Goal: Task Accomplishment & Management: Manage account settings

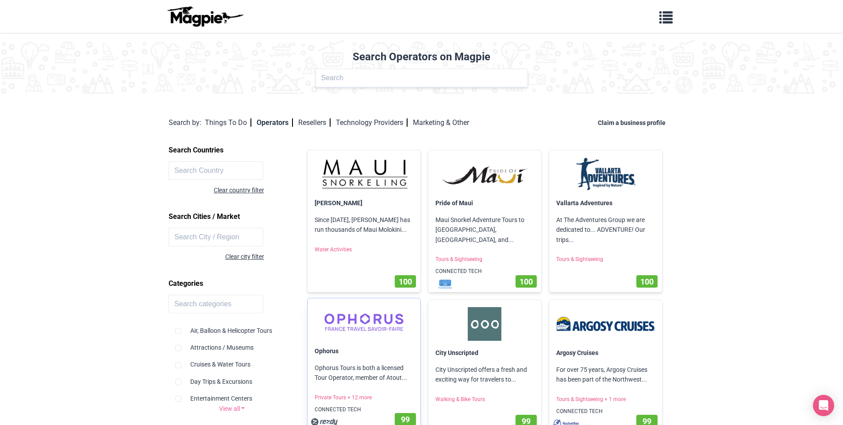
click at [351, 324] on img at bounding box center [364, 322] width 99 height 34
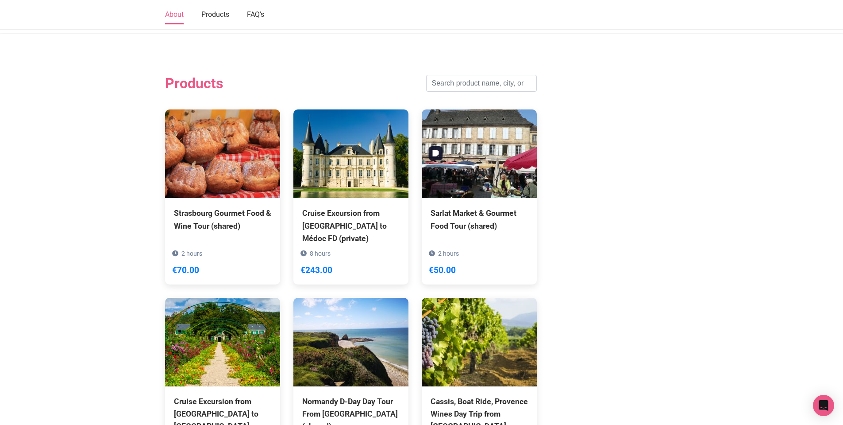
scroll to position [478, 0]
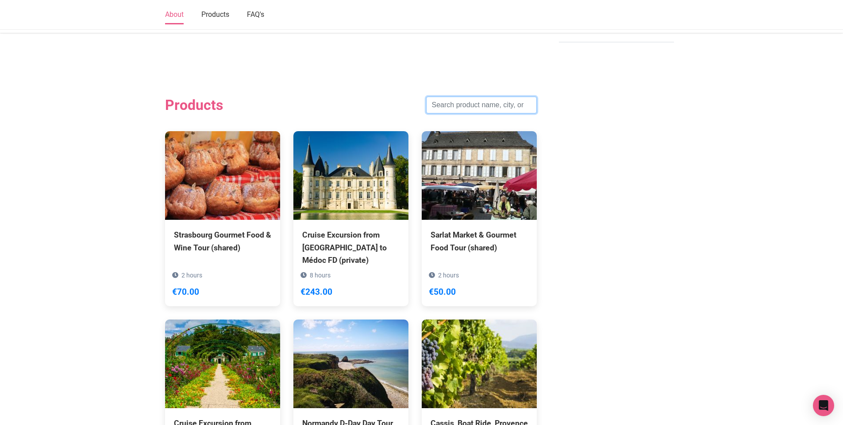
click at [476, 113] on input "search" at bounding box center [481, 105] width 111 height 17
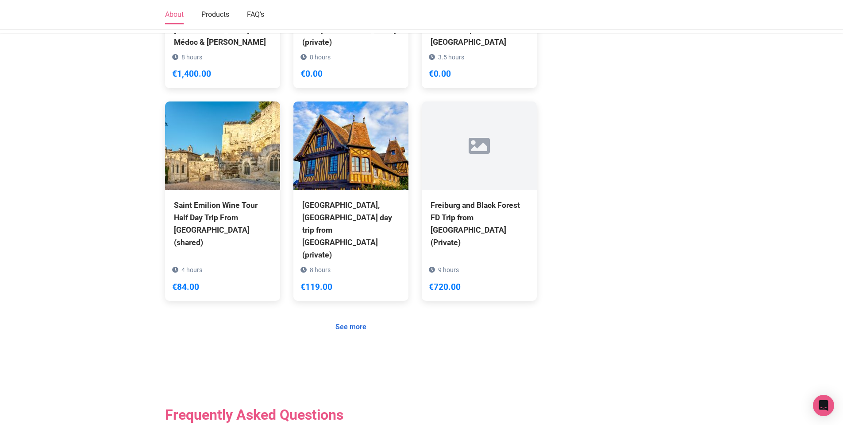
scroll to position [717, 0]
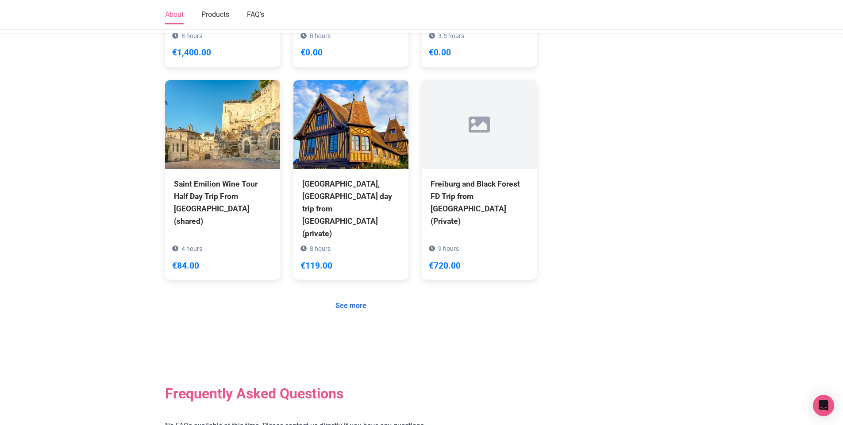
type input "from"
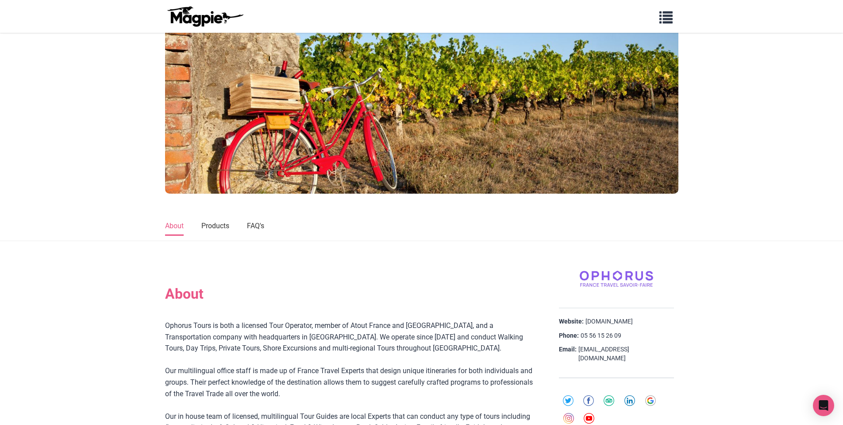
scroll to position [0, 0]
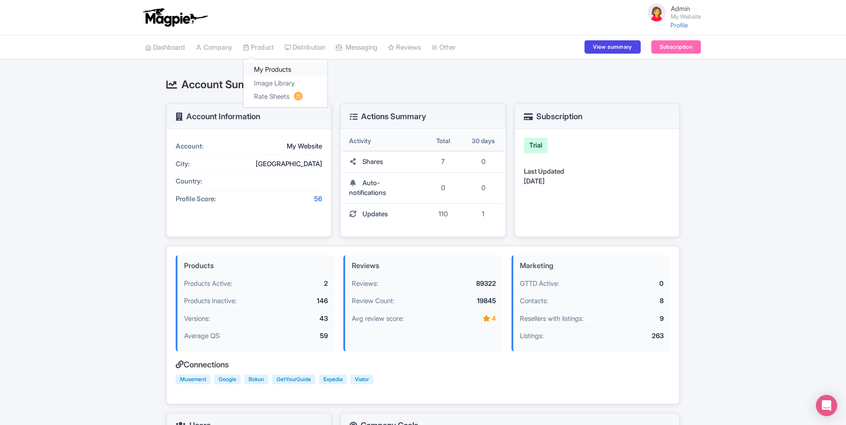
click at [268, 65] on link "My Products" at bounding box center [285, 70] width 84 height 14
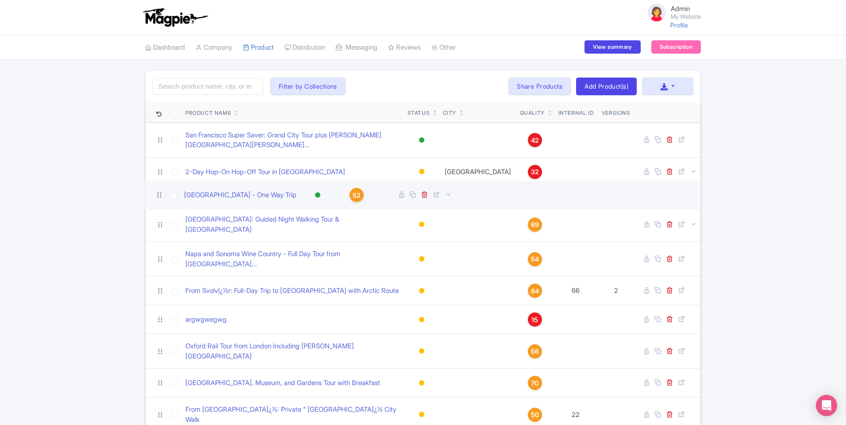
drag, startPoint x: 162, startPoint y: 138, endPoint x: 161, endPoint y: 189, distance: 51.4
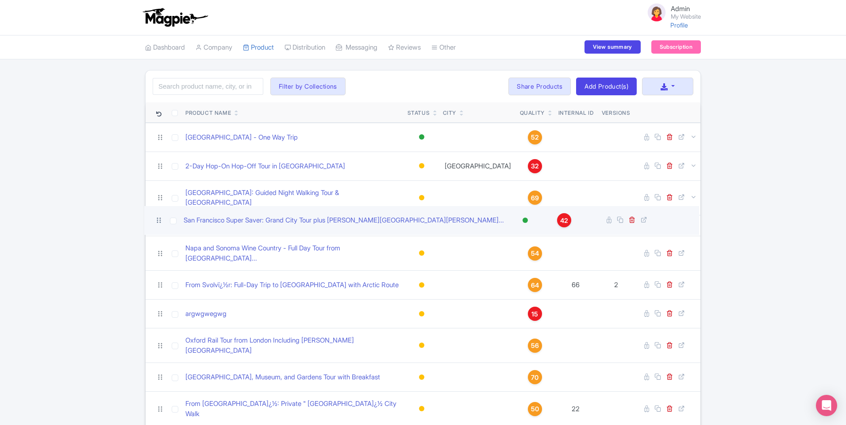
drag, startPoint x: 158, startPoint y: 135, endPoint x: 157, endPoint y: 218, distance: 83.7
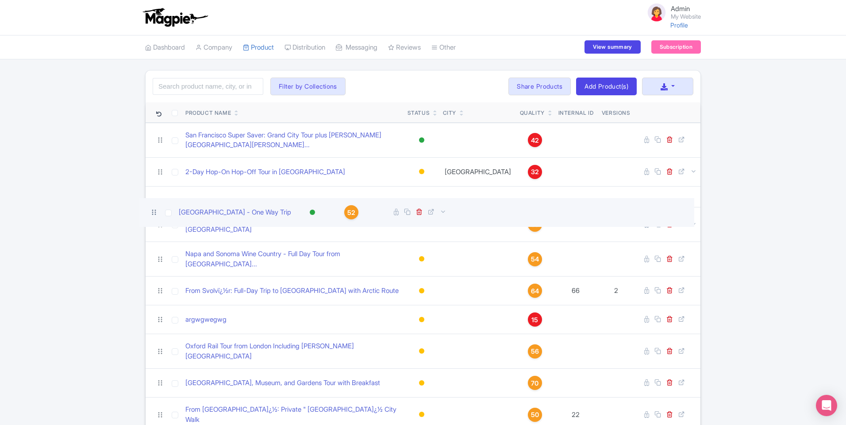
drag, startPoint x: 162, startPoint y: 136, endPoint x: 156, endPoint y: 212, distance: 76.0
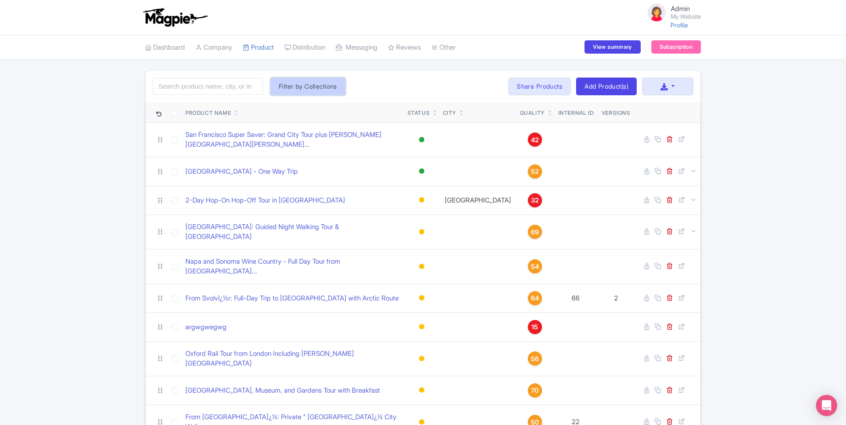
click at [306, 85] on button "Filter by Collections" at bounding box center [308, 86] width 75 height 18
click at [370, 81] on div "Search Filter by Collections test1 Reset Bulk Actions Delete Add to Collection …" at bounding box center [423, 86] width 555 height 32
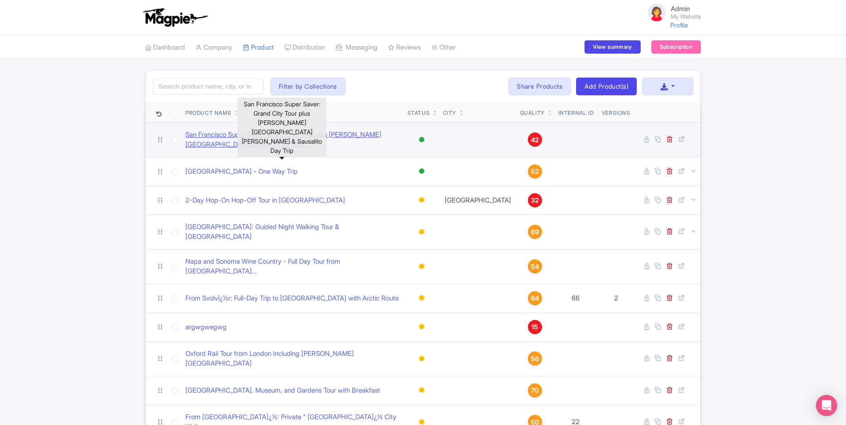
click at [235, 136] on link "San Francisco Super Saver: Grand City Tour plus Muir Wood..." at bounding box center [292, 140] width 215 height 20
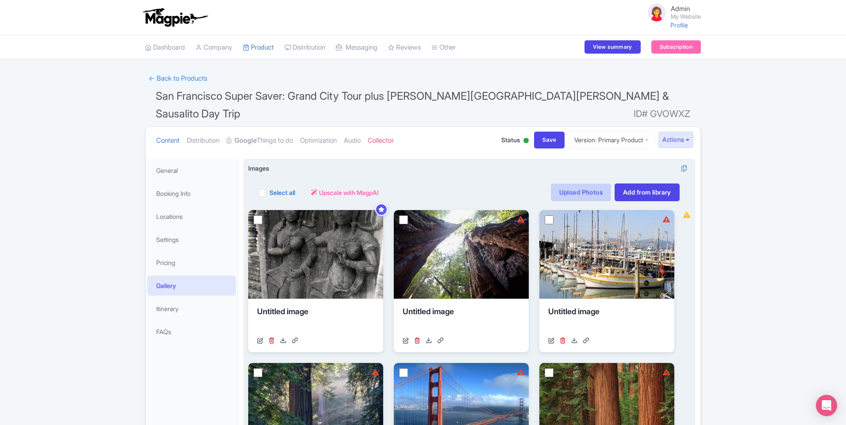
click at [585, 183] on link "Upload Photos" at bounding box center [581, 192] width 60 height 18
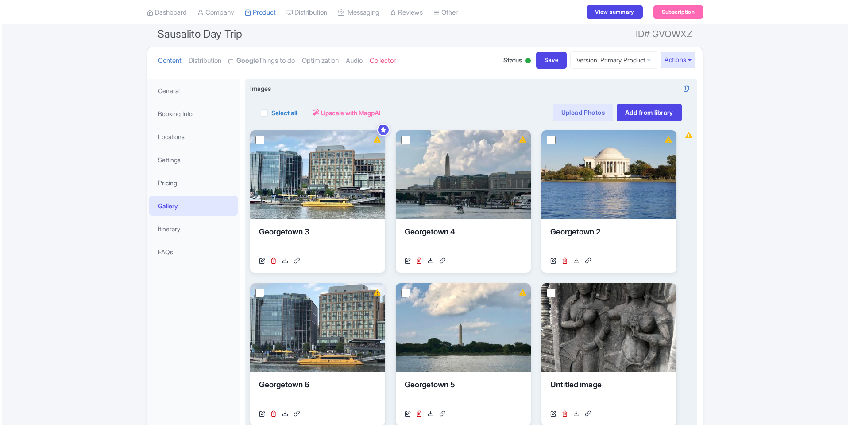
scroll to position [80, 0]
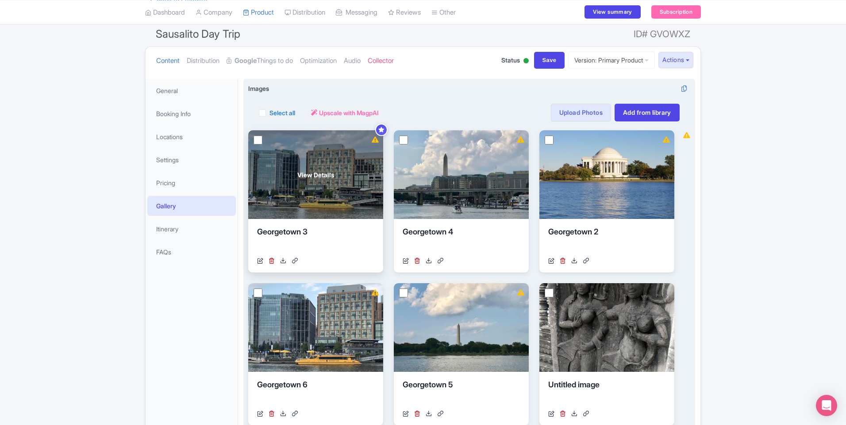
click at [314, 170] on span "View Details" at bounding box center [316, 174] width 37 height 9
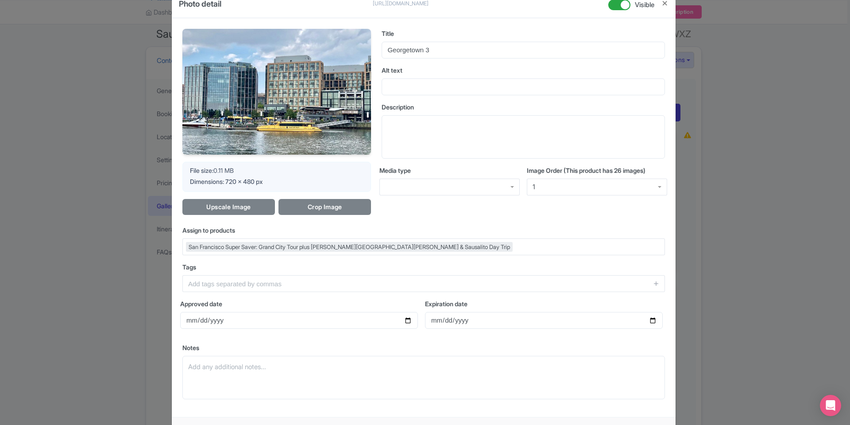
scroll to position [77, 0]
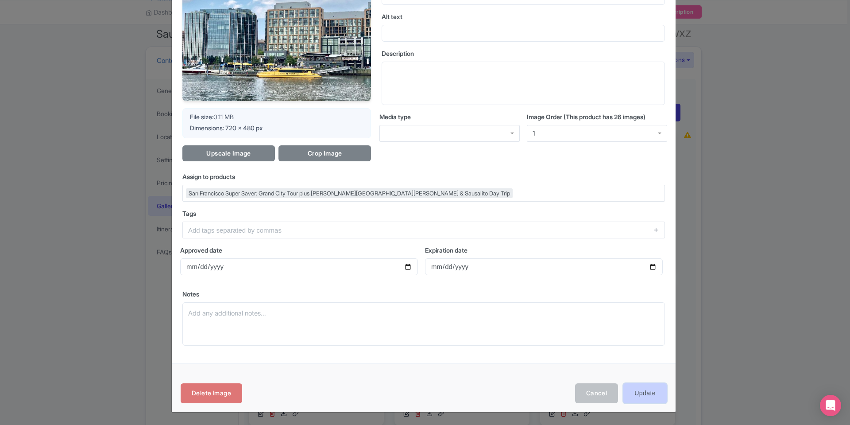
click at [650, 391] on input "Update" at bounding box center [644, 393] width 43 height 20
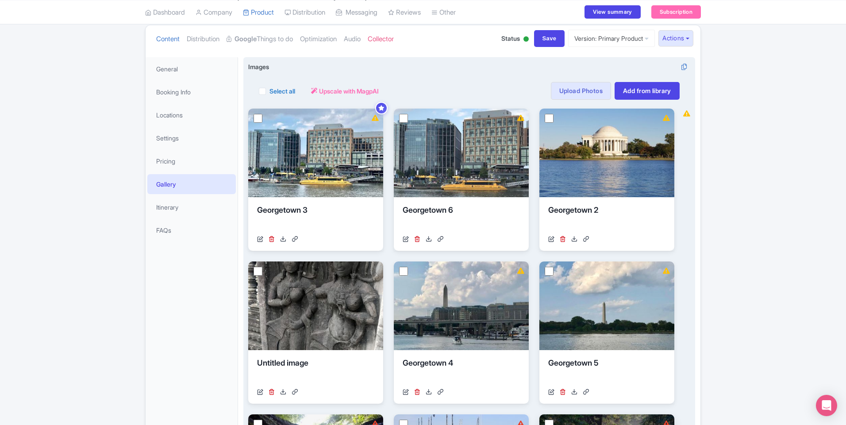
scroll to position [80, 0]
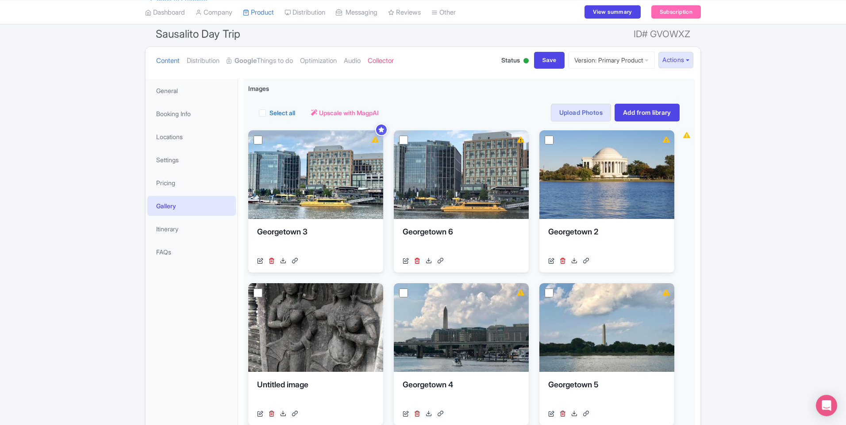
click at [199, 196] on link "Gallery" at bounding box center [191, 206] width 89 height 20
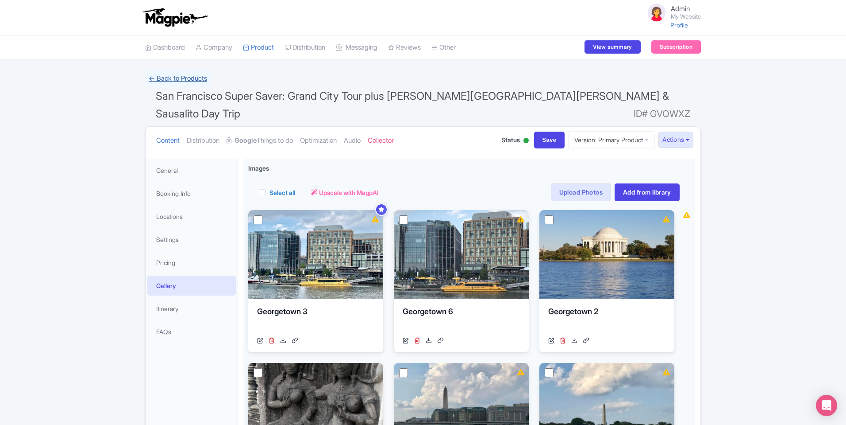
click at [193, 81] on link "← Back to Products" at bounding box center [178, 78] width 66 height 17
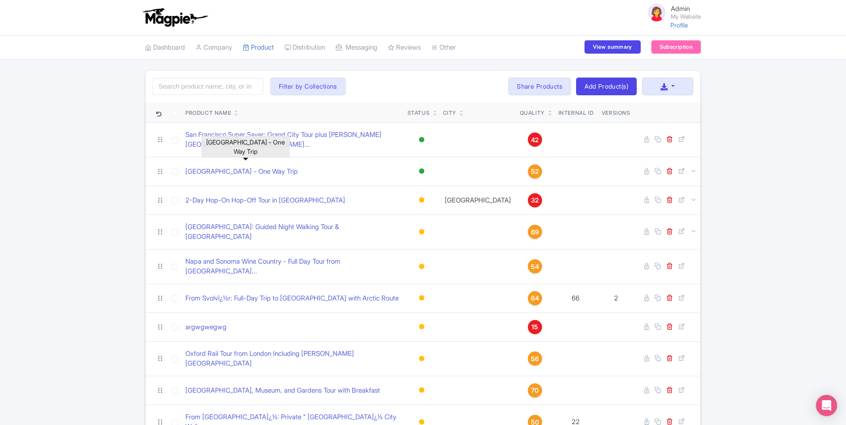
click at [271, 166] on link "[GEOGRAPHIC_DATA] - One Way Trip" at bounding box center [241, 171] width 112 height 10
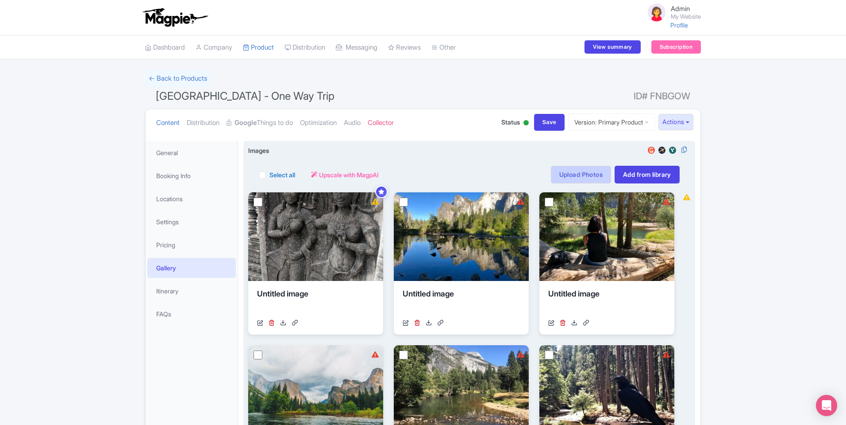
click at [597, 168] on link "Upload Photos" at bounding box center [581, 175] width 60 height 18
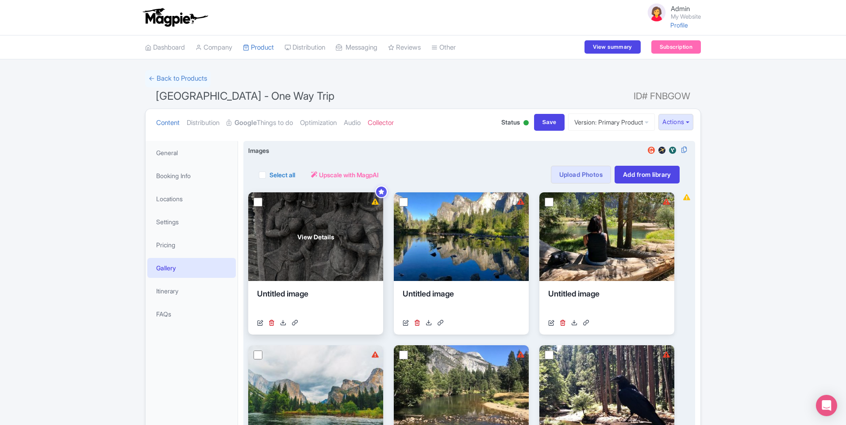
click at [343, 265] on div "View Details" at bounding box center [315, 236] width 135 height 89
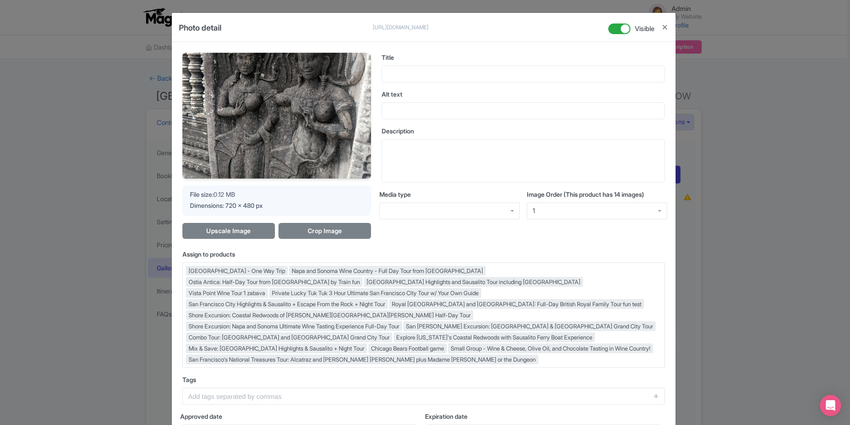
click at [748, 224] on div "Photo detail https://res.cloudinary.com/hfyvkoyi1/image/upload/v1676356156/eccd…" at bounding box center [425, 212] width 850 height 425
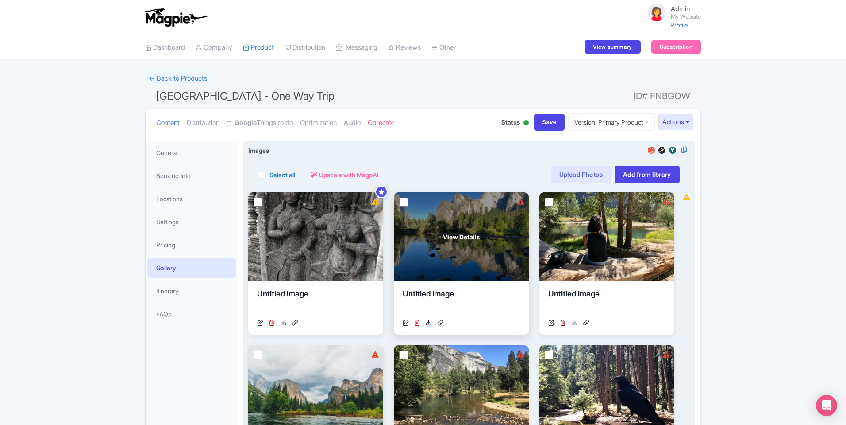
click at [505, 236] on div "View Details" at bounding box center [461, 236] width 135 height 89
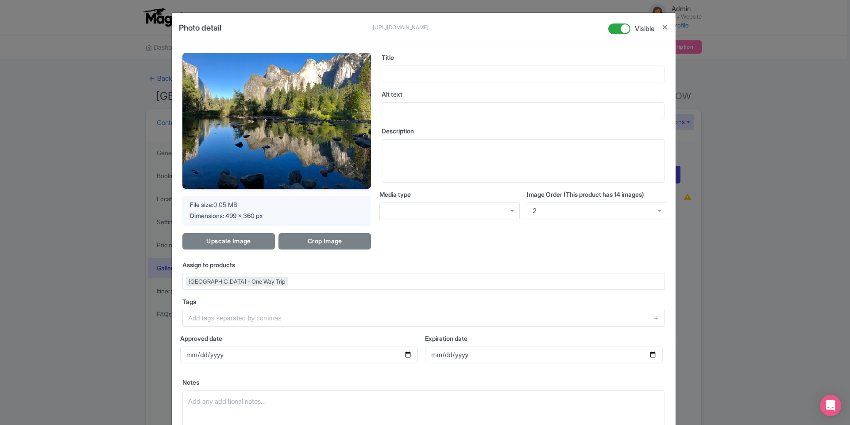
click at [775, 223] on div "Photo detail https://res.cloudinary.com/hfyvkoyi1/image/upload/v1637202431/fp8e…" at bounding box center [425, 212] width 850 height 425
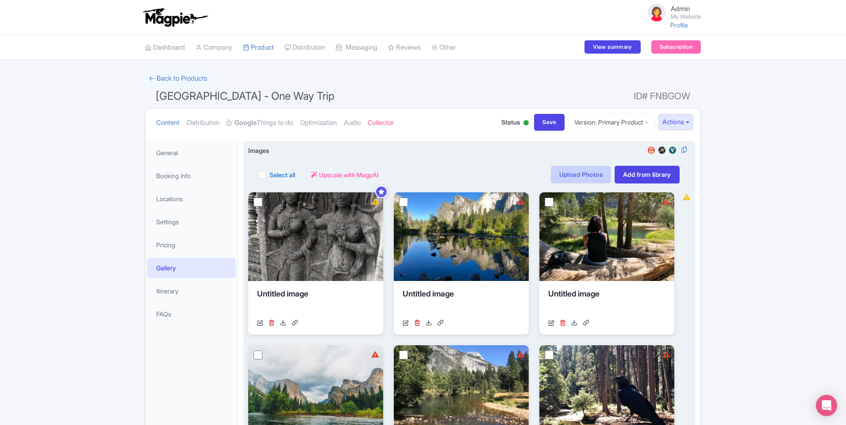
click at [599, 181] on link "Upload Photos" at bounding box center [581, 175] width 60 height 18
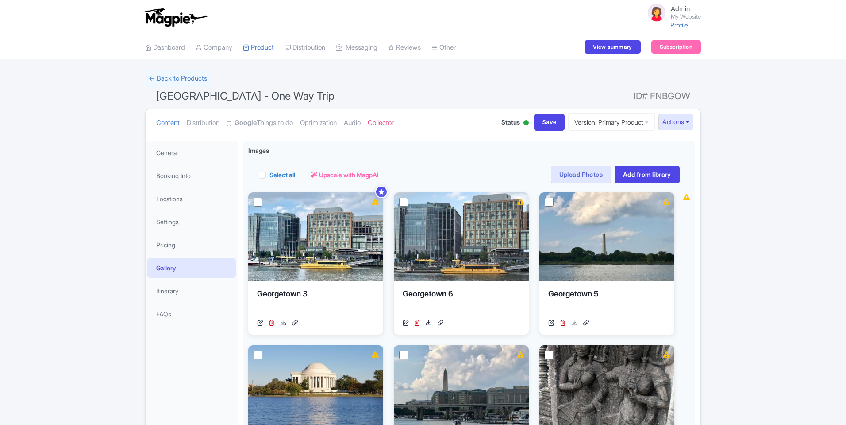
scroll to position [80, 0]
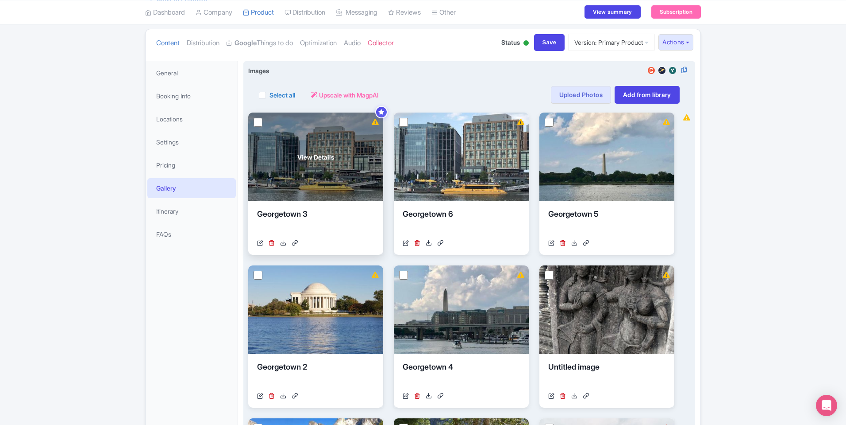
click at [299, 155] on span "View Details" at bounding box center [316, 156] width 37 height 9
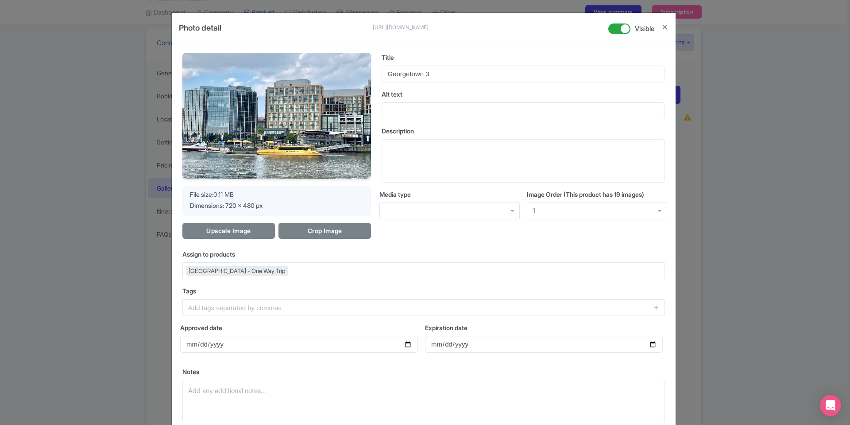
click at [726, 208] on div "Photo detail https://res.cloudinary.com/hfyvkoyi1/image/upload/v1755078161/Geor…" at bounding box center [425, 212] width 850 height 425
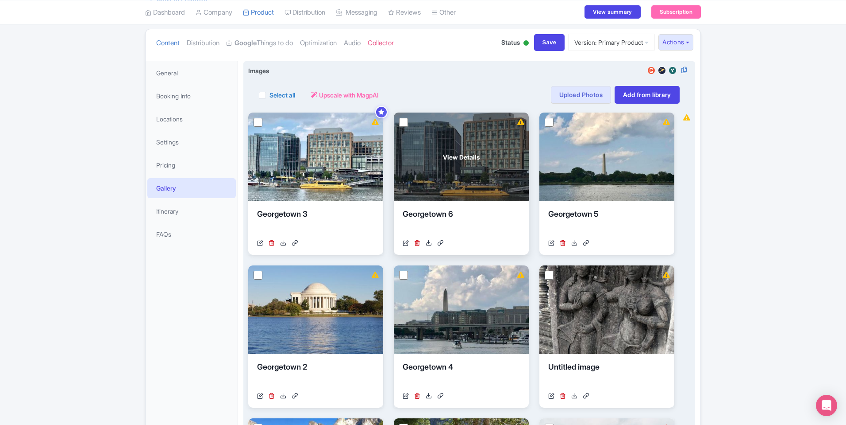
click at [459, 182] on div "View Details" at bounding box center [461, 156] width 135 height 89
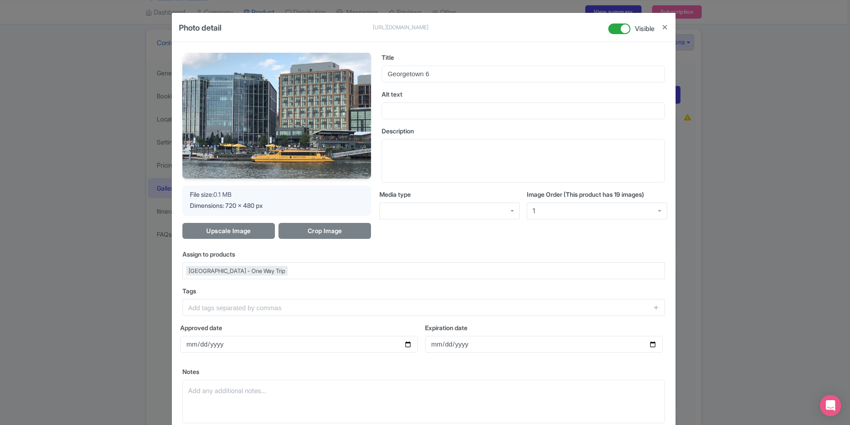
click at [714, 188] on div "Photo detail https://res.cloudinary.com/hfyvkoyi1/image/upload/v1755078161/Geor…" at bounding box center [425, 212] width 850 height 425
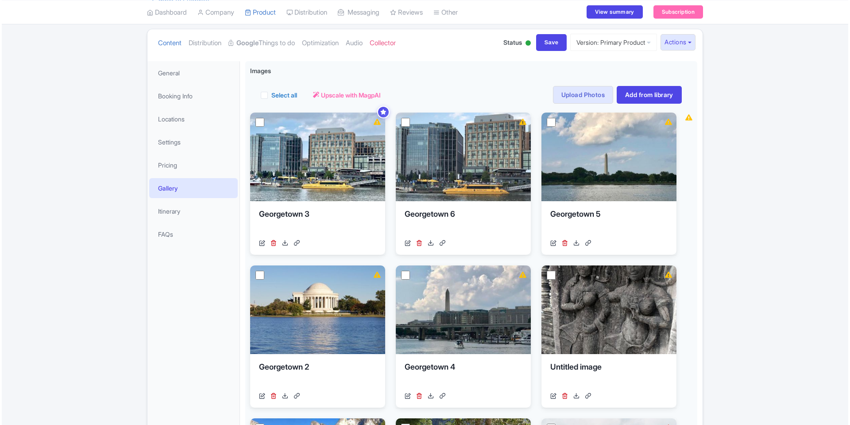
scroll to position [80, 0]
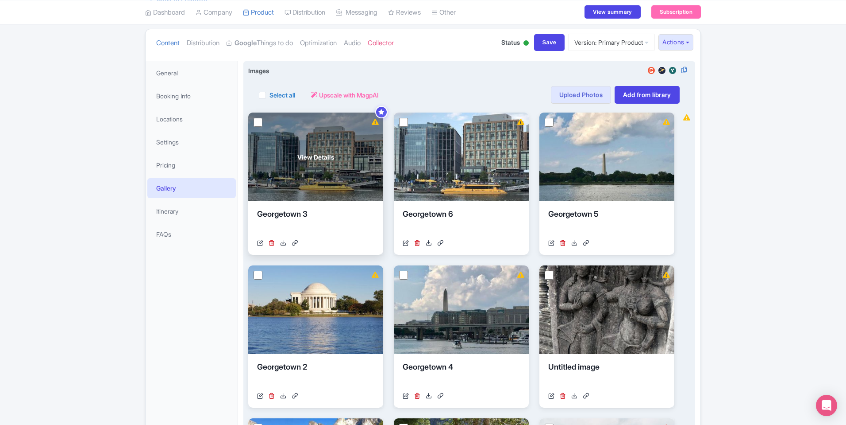
click at [296, 128] on div "View Details" at bounding box center [315, 156] width 135 height 89
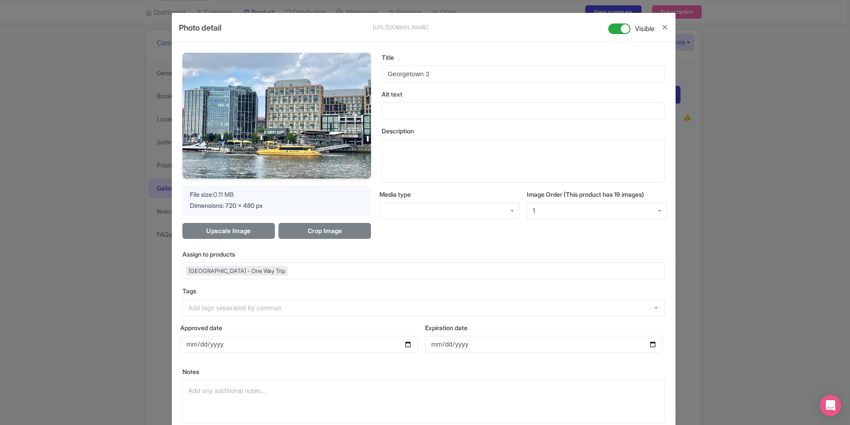
click at [737, 201] on div "Photo detail [URL][DOMAIN_NAME] [URL][DOMAIN_NAME] Visible Your Image is being …" at bounding box center [425, 212] width 850 height 425
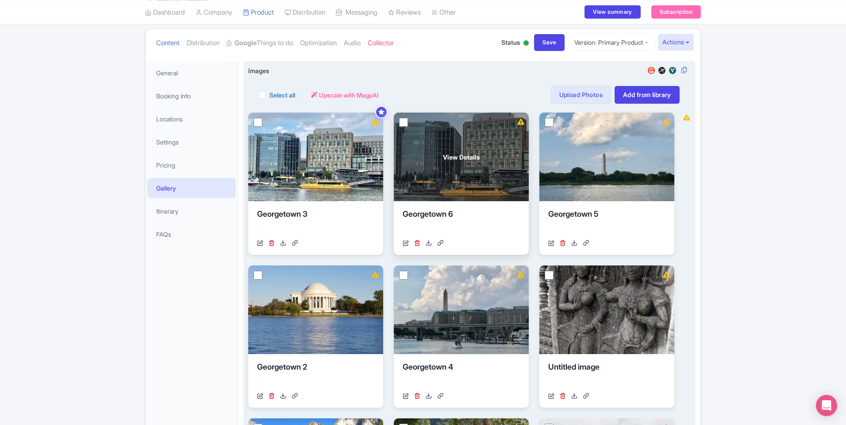
click at [428, 170] on div "View Details" at bounding box center [461, 156] width 135 height 89
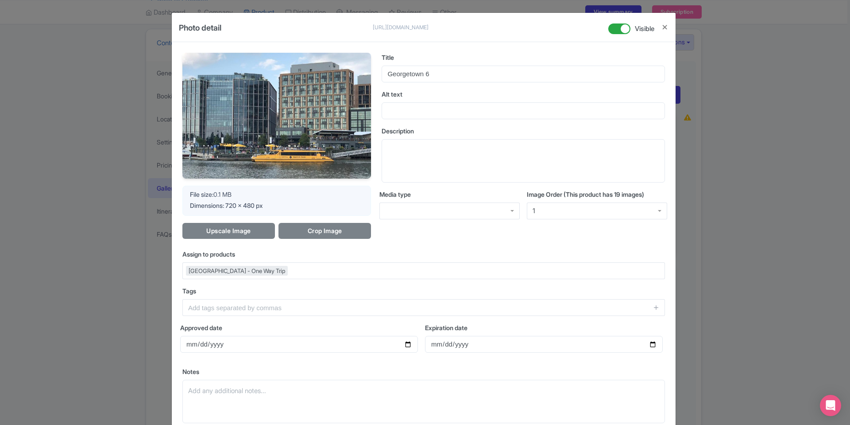
click at [784, 238] on div "Photo detail [URL][DOMAIN_NAME] [URL][DOMAIN_NAME] Visible Your Image is being …" at bounding box center [425, 212] width 850 height 425
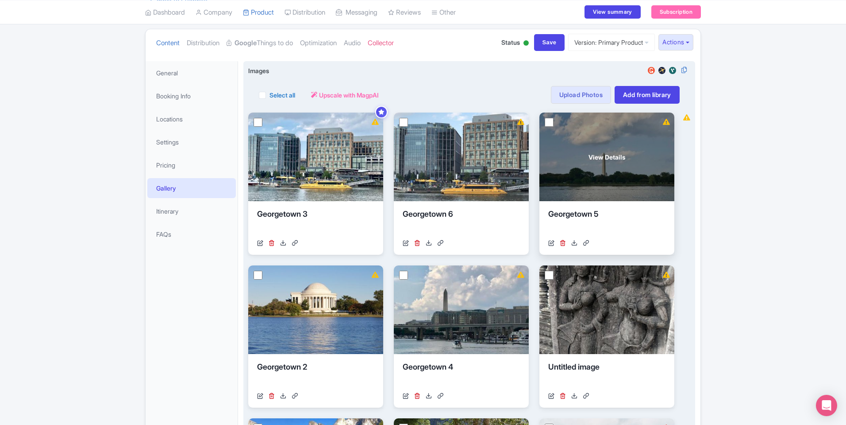
click at [602, 173] on div "View Details" at bounding box center [607, 156] width 135 height 89
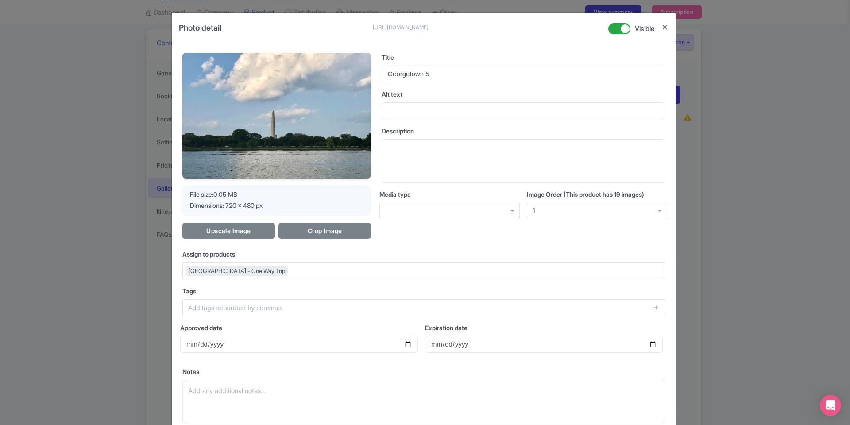
click at [724, 192] on div "Photo detail https://res.cloudinary.com/hfyvkoyi1/image/upload/v1755078161/Geor…" at bounding box center [425, 212] width 850 height 425
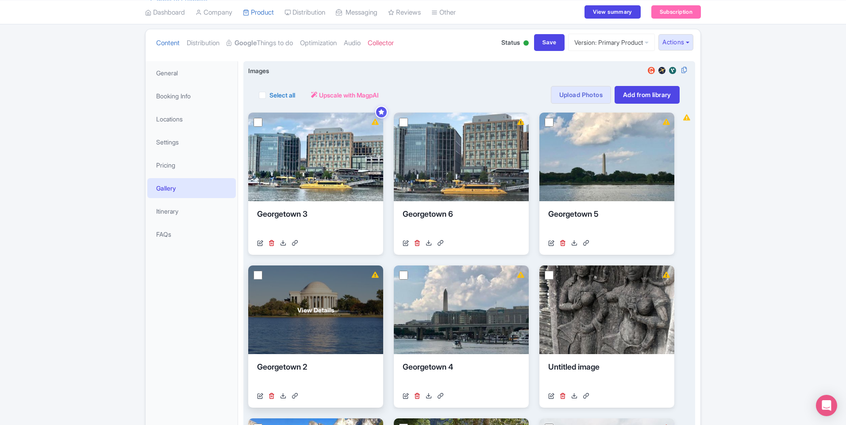
click at [345, 294] on div "View Details" at bounding box center [315, 309] width 135 height 89
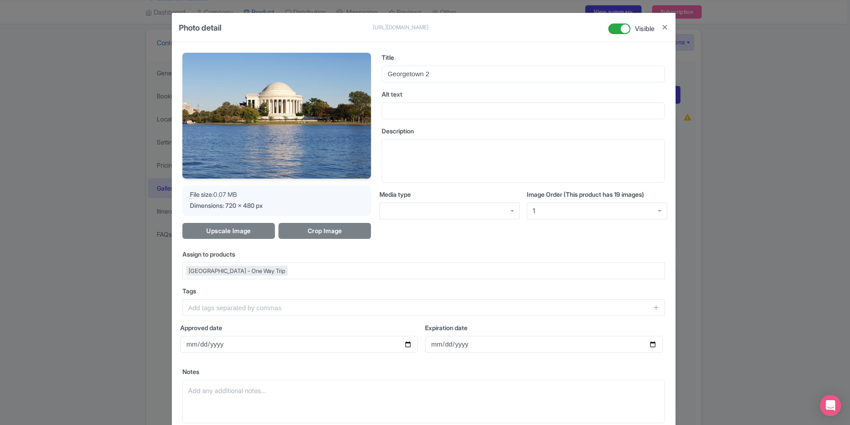
click at [743, 235] on div "Photo detail https://res.cloudinary.com/hfyvkoyi1/image/upload/v1755078161/Geor…" at bounding box center [425, 212] width 850 height 425
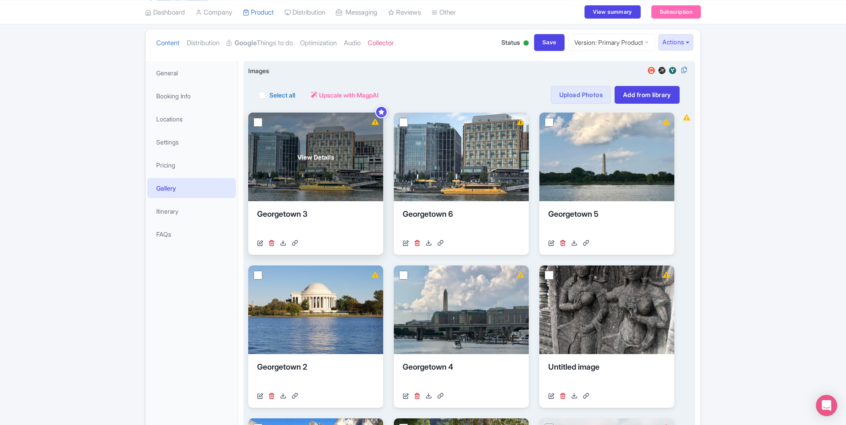
click at [343, 167] on div "View Details" at bounding box center [315, 156] width 135 height 89
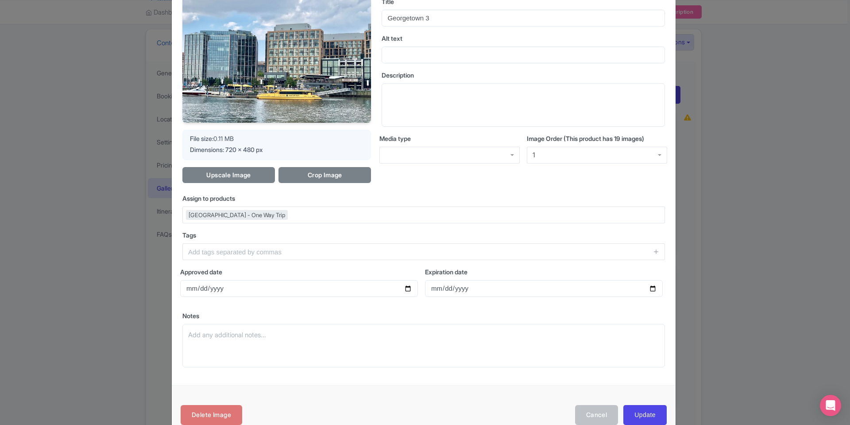
scroll to position [77, 0]
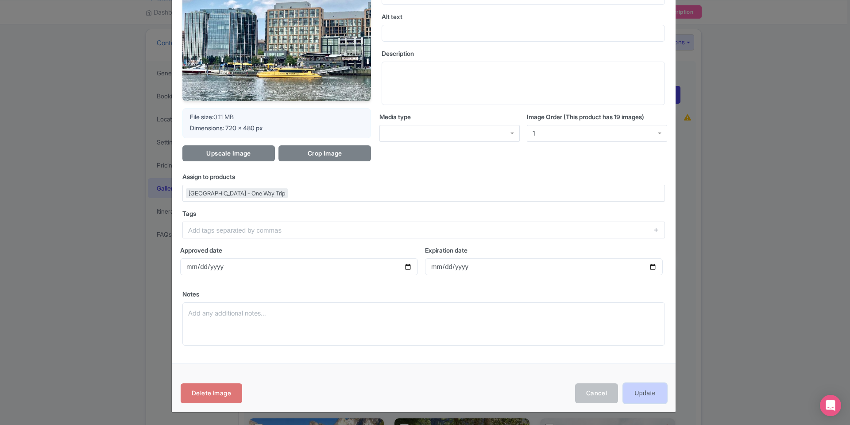
click at [634, 391] on input "Update" at bounding box center [644, 393] width 43 height 20
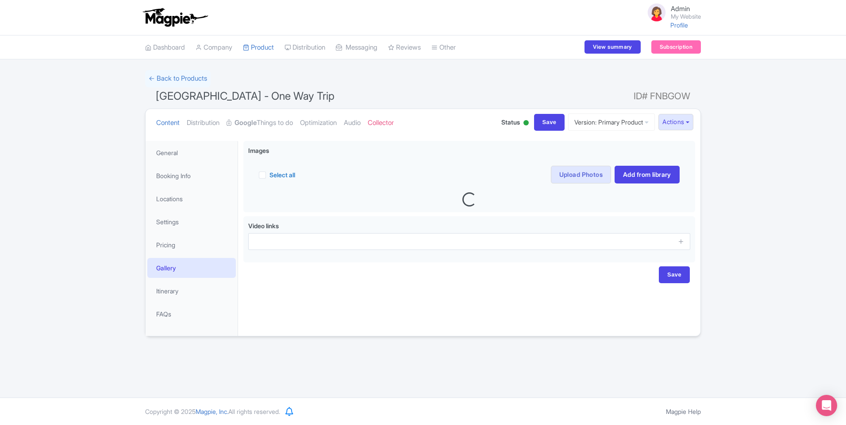
click at [219, 269] on link "Gallery" at bounding box center [191, 268] width 89 height 20
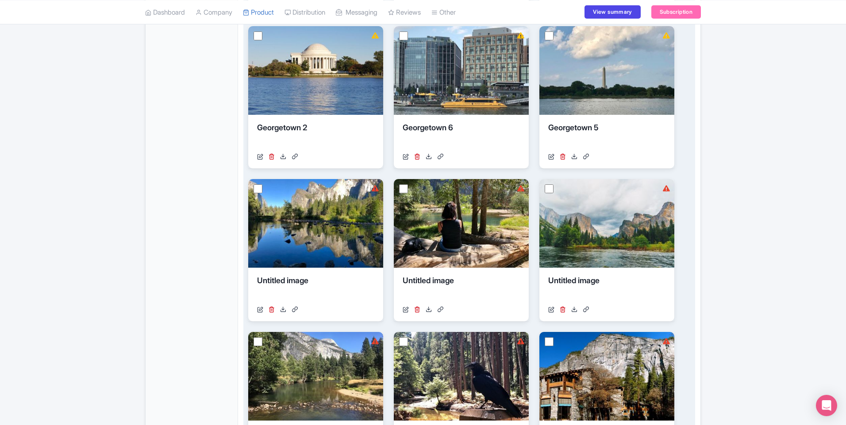
scroll to position [159, 0]
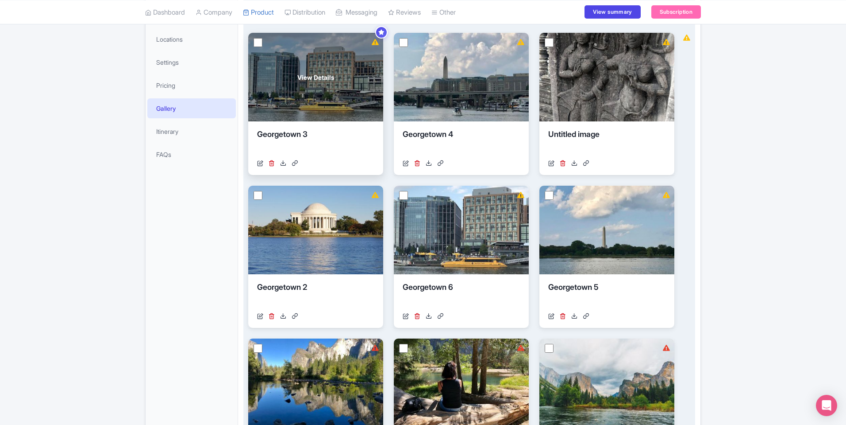
click at [328, 92] on div "View Details" at bounding box center [315, 77] width 135 height 89
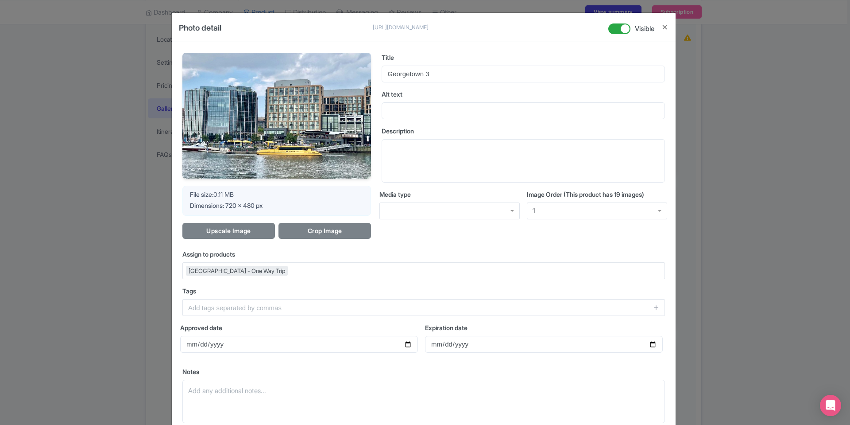
click at [680, 160] on div "Photo detail https://res.cloudinary.com/hfyvkoyi1/image/upload/v1755078161/Geor…" at bounding box center [425, 212] width 850 height 425
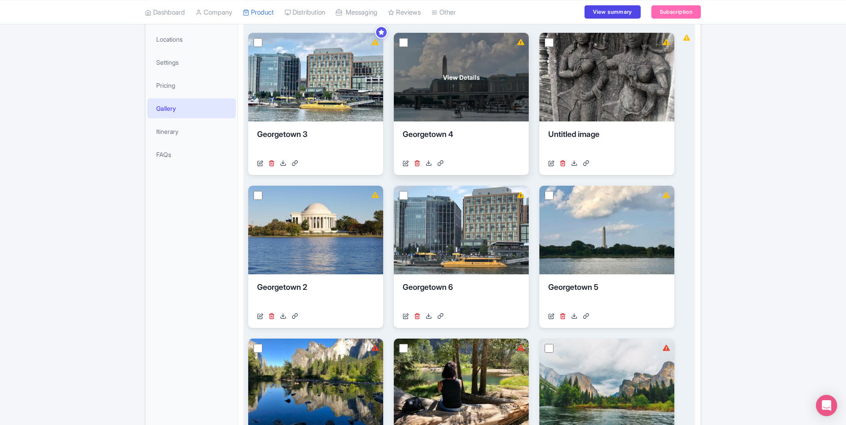
click at [482, 91] on div "View Details" at bounding box center [461, 77] width 135 height 89
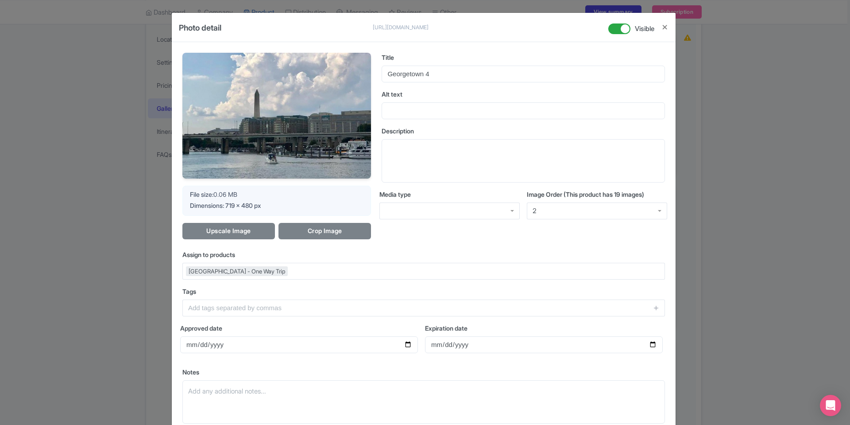
click at [747, 156] on div "Photo detail https://res.cloudinary.com/hfyvkoyi1/image/upload/v1755078161/Geor…" at bounding box center [425, 212] width 850 height 425
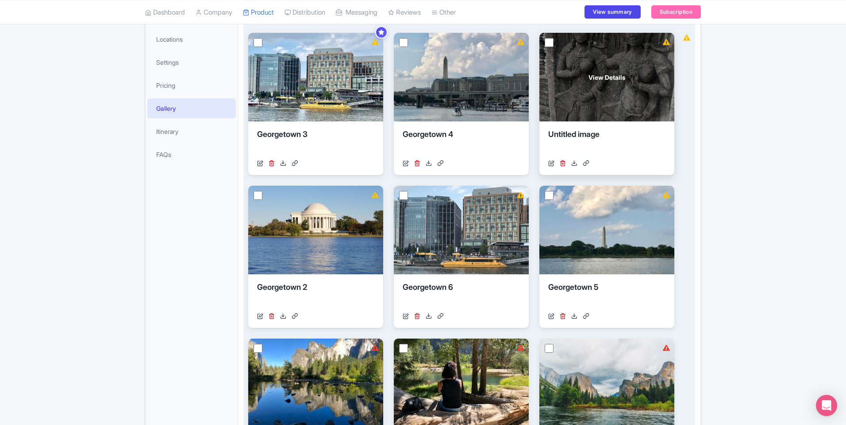
click at [637, 112] on div "View Details" at bounding box center [607, 77] width 135 height 89
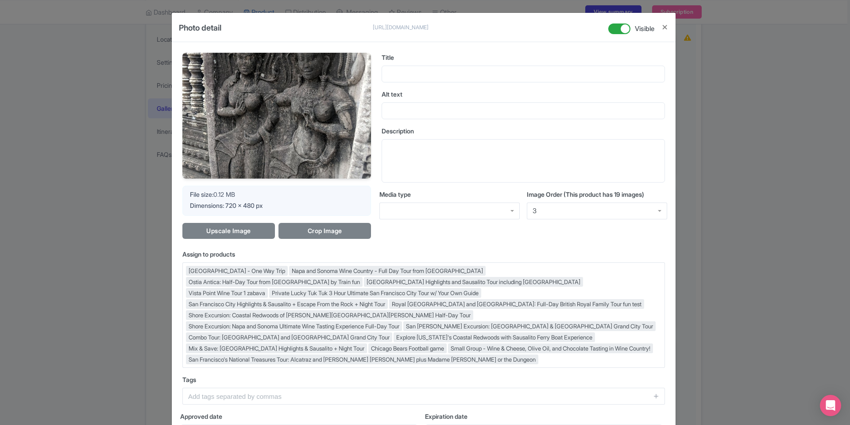
click at [737, 146] on div "Photo detail https://res.cloudinary.com/hfyvkoyi1/image/upload/v1676356156/eccd…" at bounding box center [425, 212] width 850 height 425
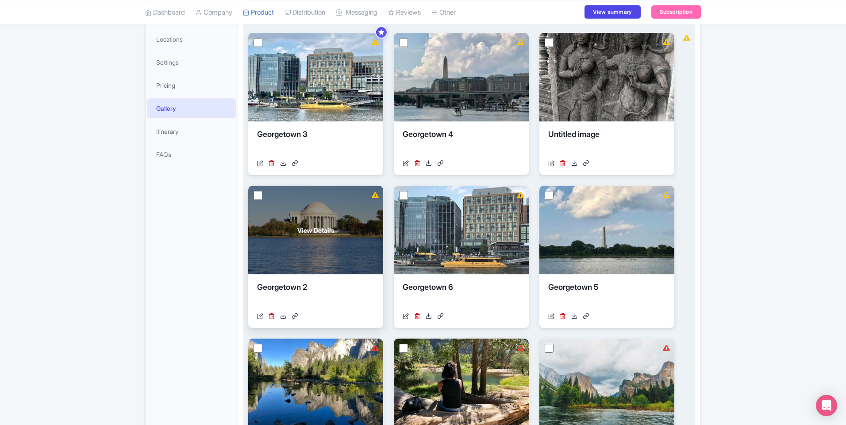
click at [311, 224] on div "View Details" at bounding box center [315, 229] width 135 height 89
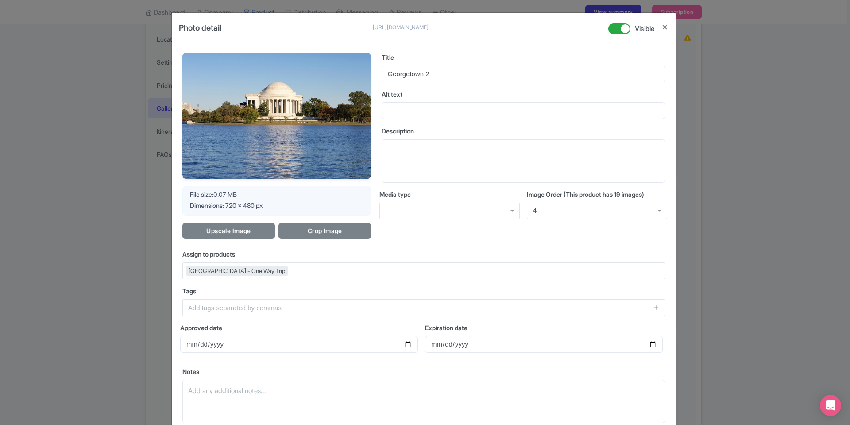
click at [731, 227] on div "Photo detail https://res.cloudinary.com/hfyvkoyi1/image/upload/v1755078161/Geor…" at bounding box center [425, 212] width 850 height 425
